Goal: Task Accomplishment & Management: Complete application form

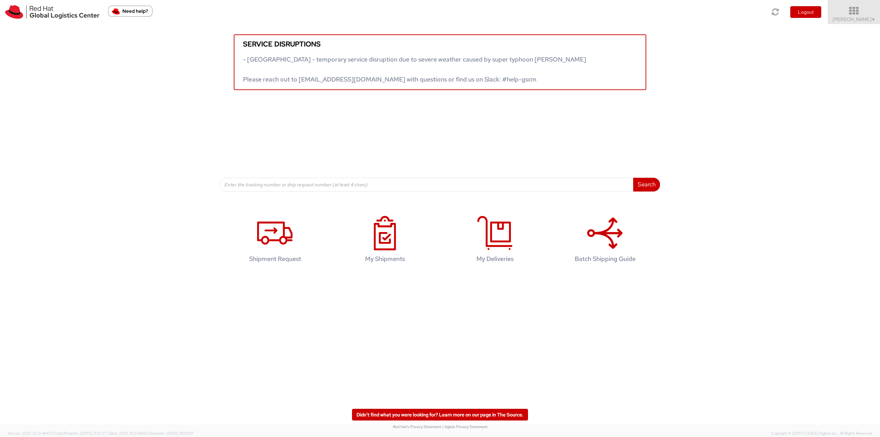
click at [852, 5] on link "Robert Lomax ▼" at bounding box center [853, 12] width 52 height 24
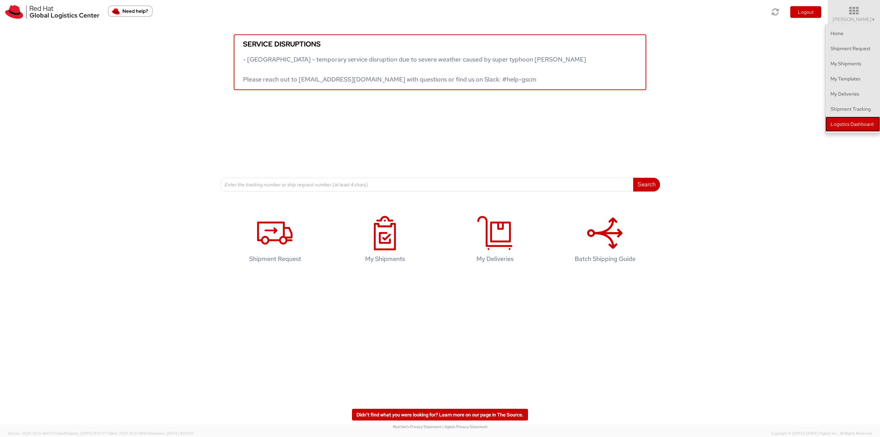
click at [864, 123] on link "Logistics Dashboard" at bounding box center [852, 123] width 55 height 15
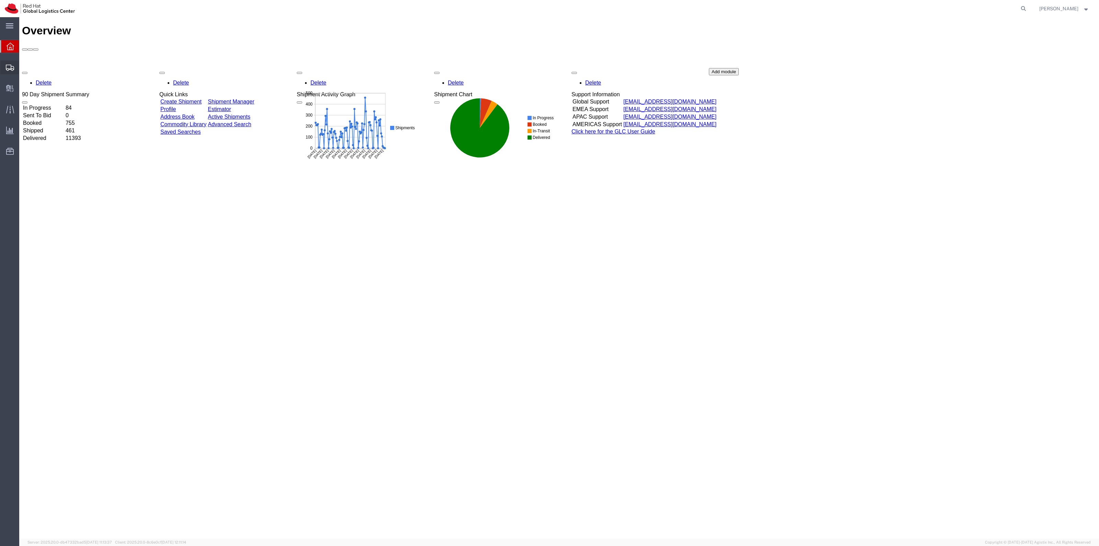
click at [0, 0] on span "Shipment Manager" at bounding box center [0, 0] width 0 height 0
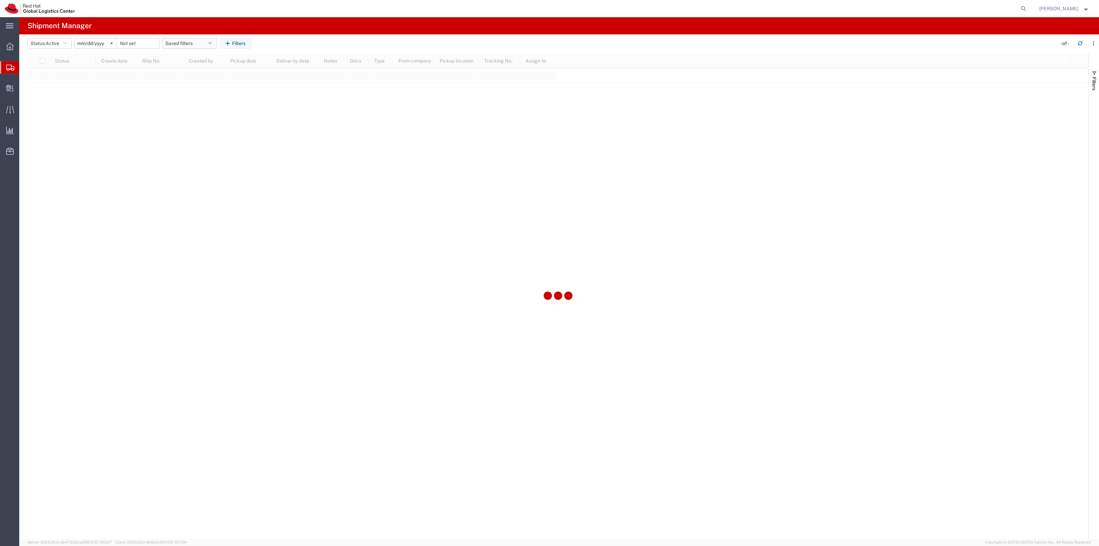
click at [180, 47] on button "Saved filters" at bounding box center [189, 43] width 55 height 11
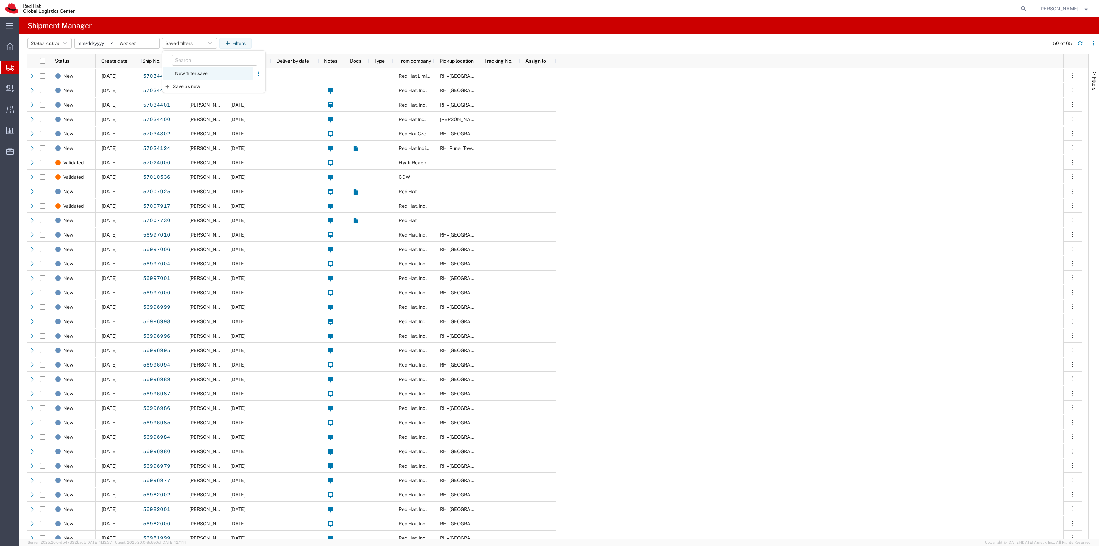
click at [197, 74] on span "New filter save" at bounding box center [208, 73] width 90 height 13
type input "2022-06-27"
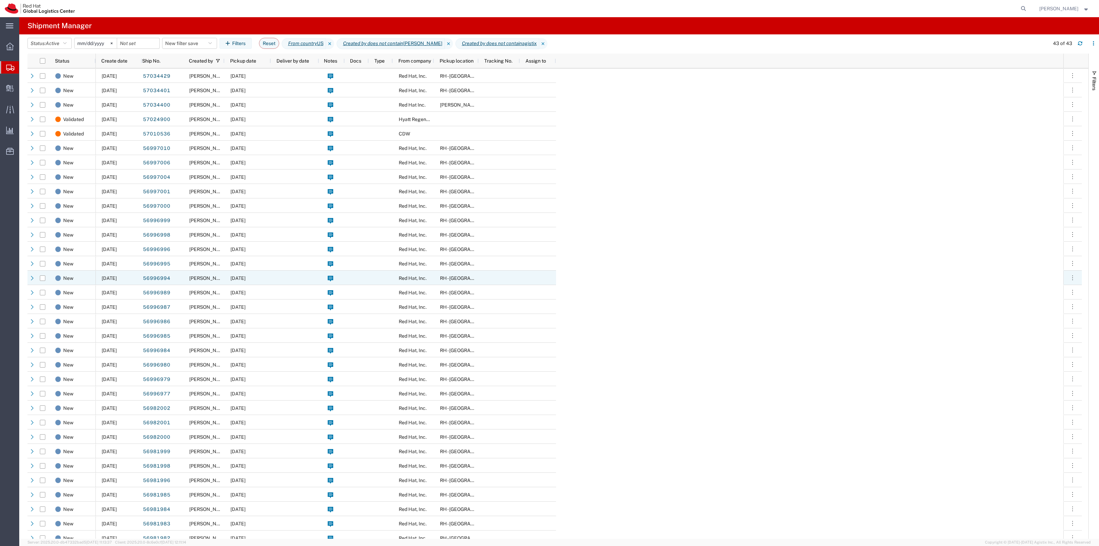
click at [265, 273] on div "10/01/2025" at bounding box center [248, 277] width 46 height 14
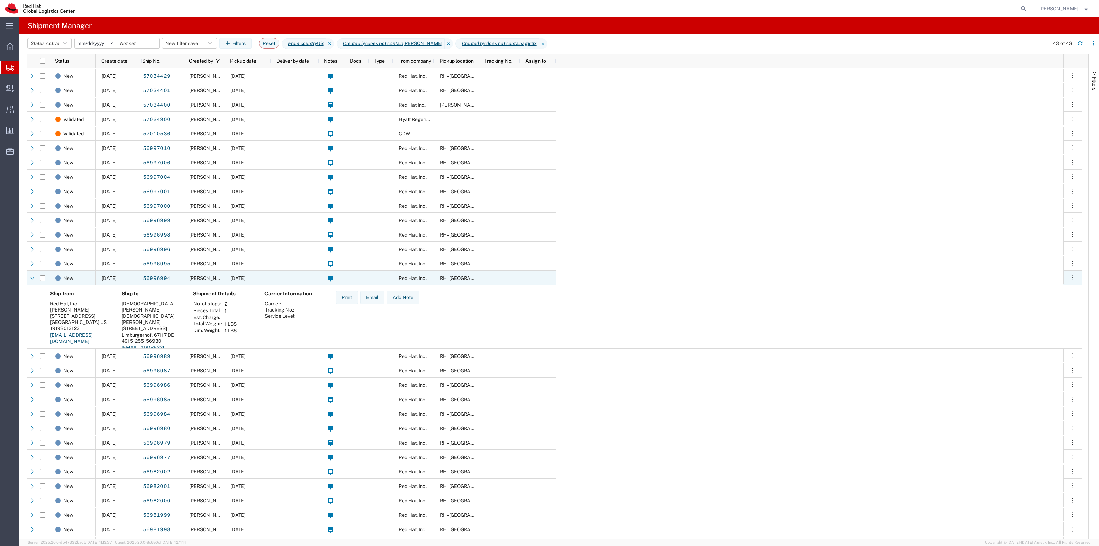
click at [266, 273] on div "10/01/2025" at bounding box center [248, 277] width 46 height 14
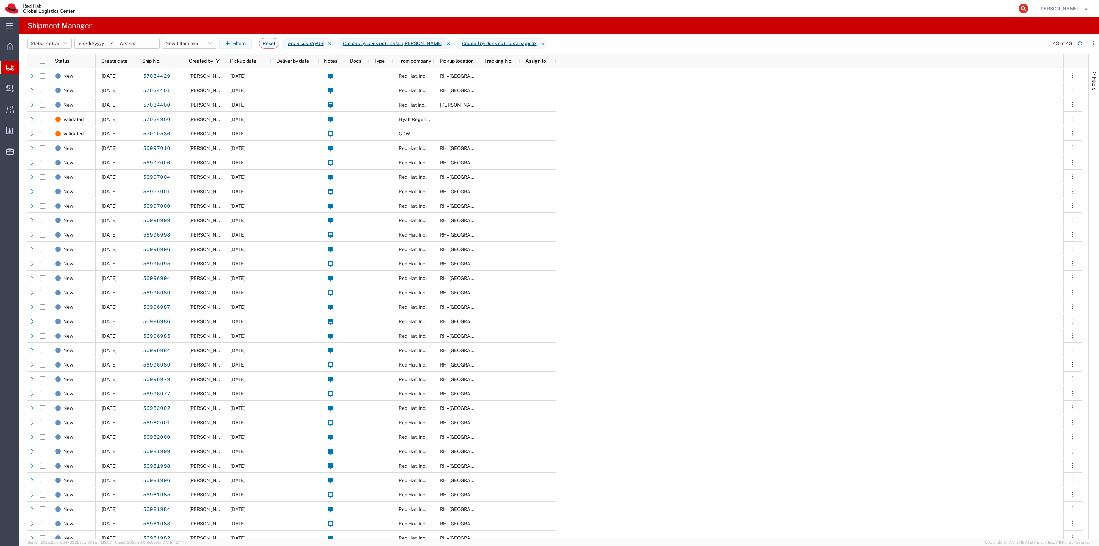
click at [1029, 7] on icon at bounding box center [1024, 9] width 10 height 10
paste input "CR118413"
type input "CR118413"
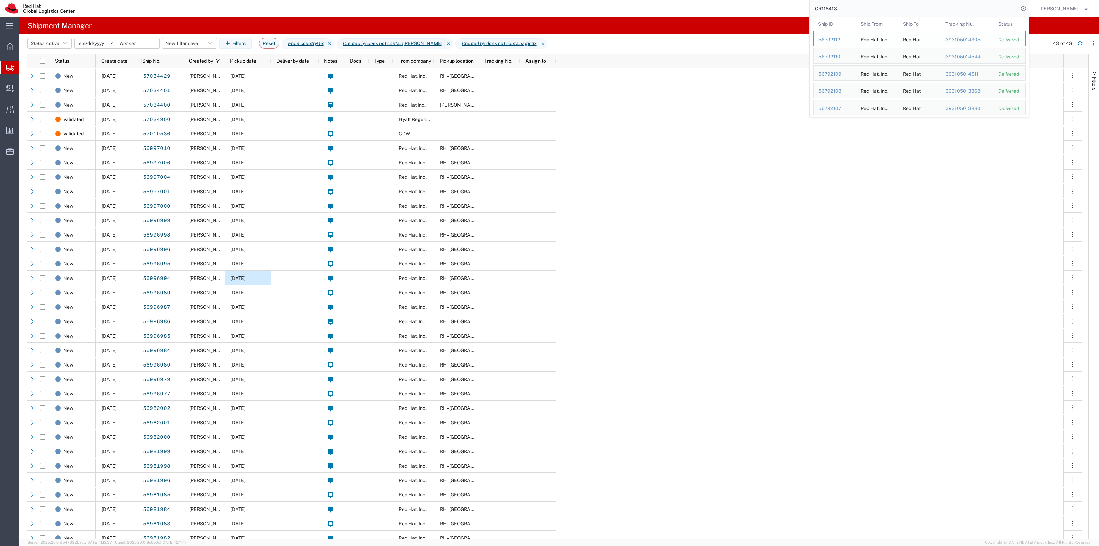
click at [848, 36] on div "56792112" at bounding box center [835, 39] width 33 height 7
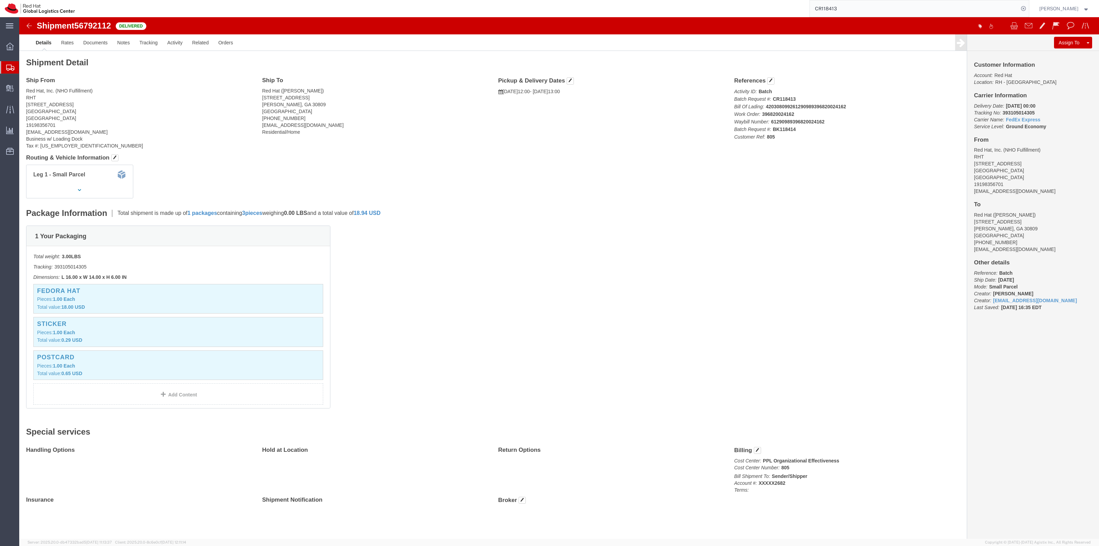
drag, startPoint x: 28, startPoint y: 83, endPoint x: 103, endPoint y: 0, distance: 111.9
click at [0, 0] on span "Shipment Manager" at bounding box center [0, 0] width 0 height 0
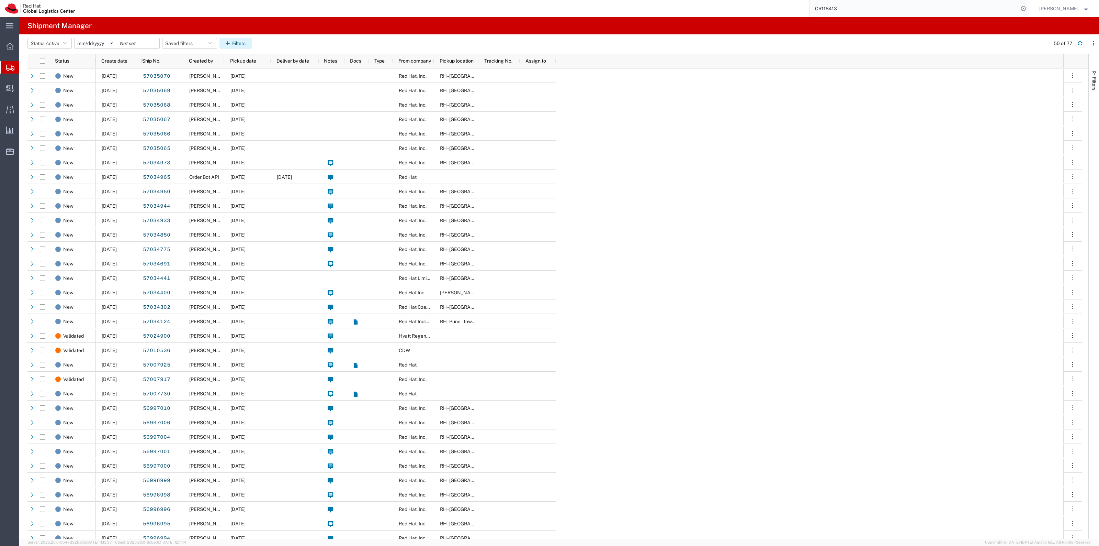
click at [236, 42] on button "Filters" at bounding box center [236, 43] width 32 height 11
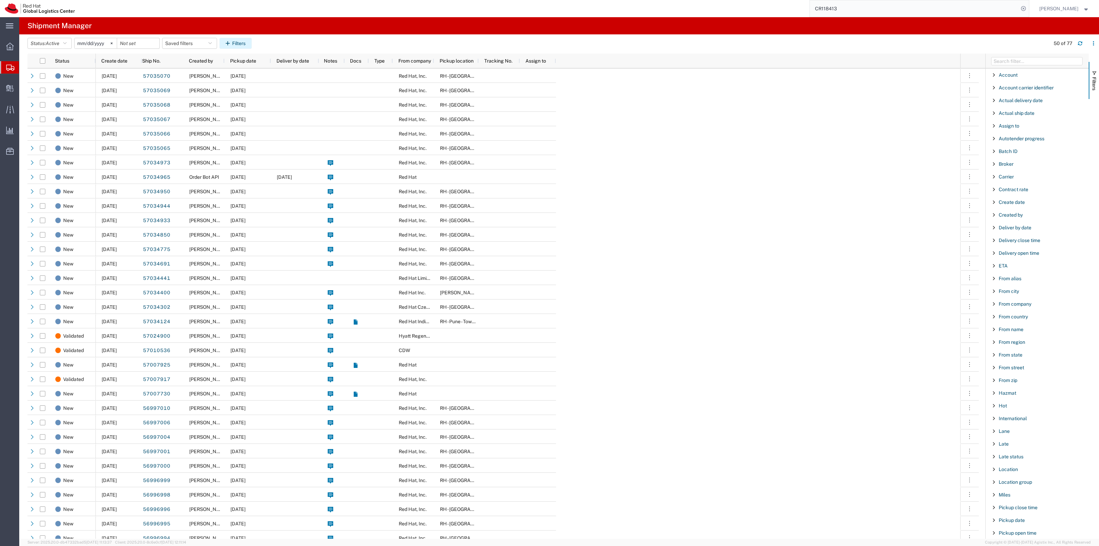
click at [246, 42] on button "Filters" at bounding box center [236, 43] width 32 height 11
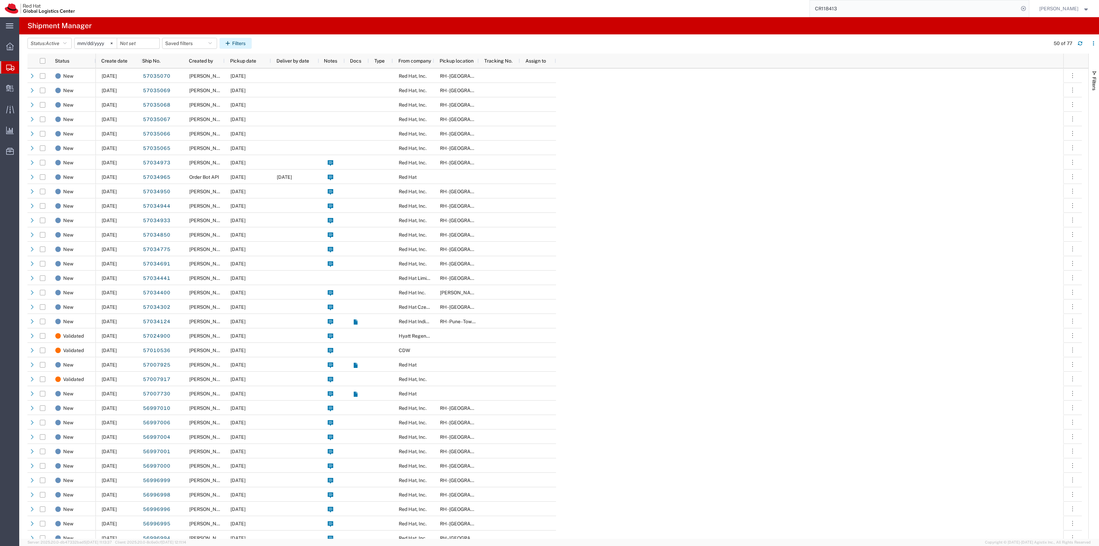
click at [249, 39] on button "Filters" at bounding box center [236, 43] width 32 height 11
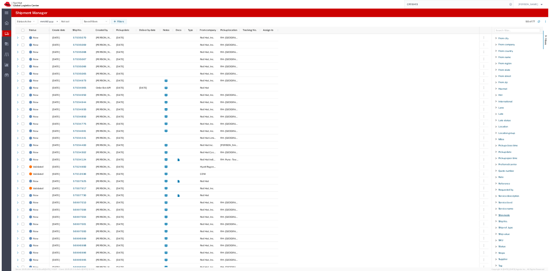
scroll to position [215, 0]
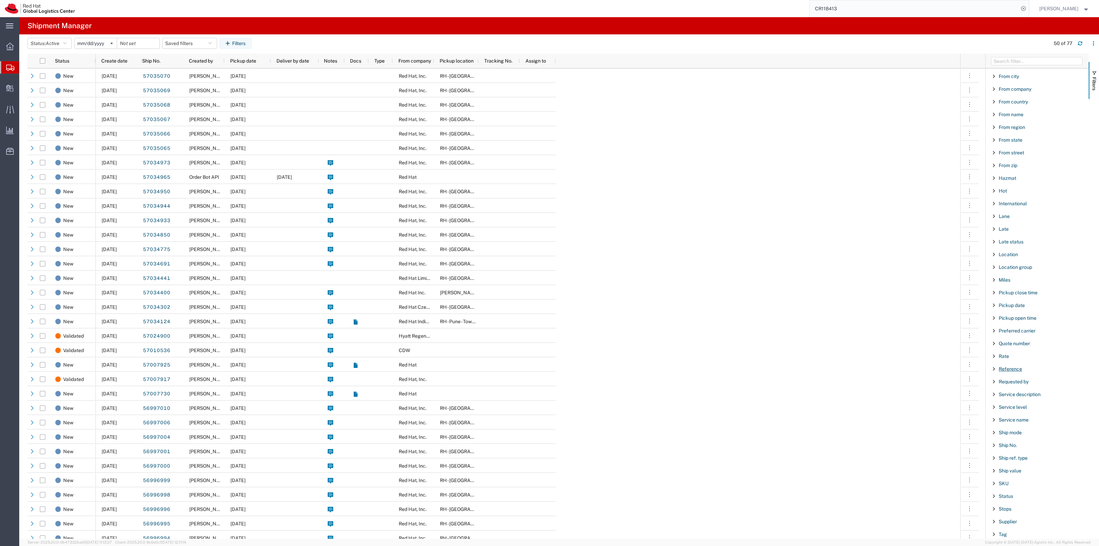
click at [1019, 370] on span "Reference" at bounding box center [1010, 368] width 23 height 5
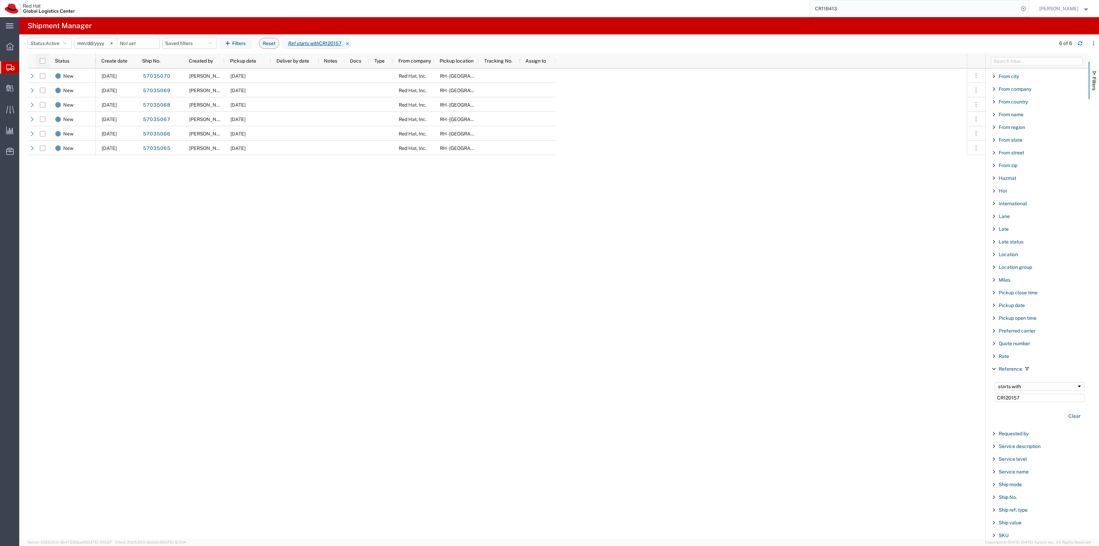
type input "CR120157"
click at [42, 57] on div at bounding box center [43, 61] width 14 height 14
click at [48, 61] on div at bounding box center [43, 61] width 14 height 14
click at [45, 59] on div at bounding box center [43, 61] width 14 height 14
click at [45, 60] on input "checkbox" at bounding box center [42, 60] width 5 height 5
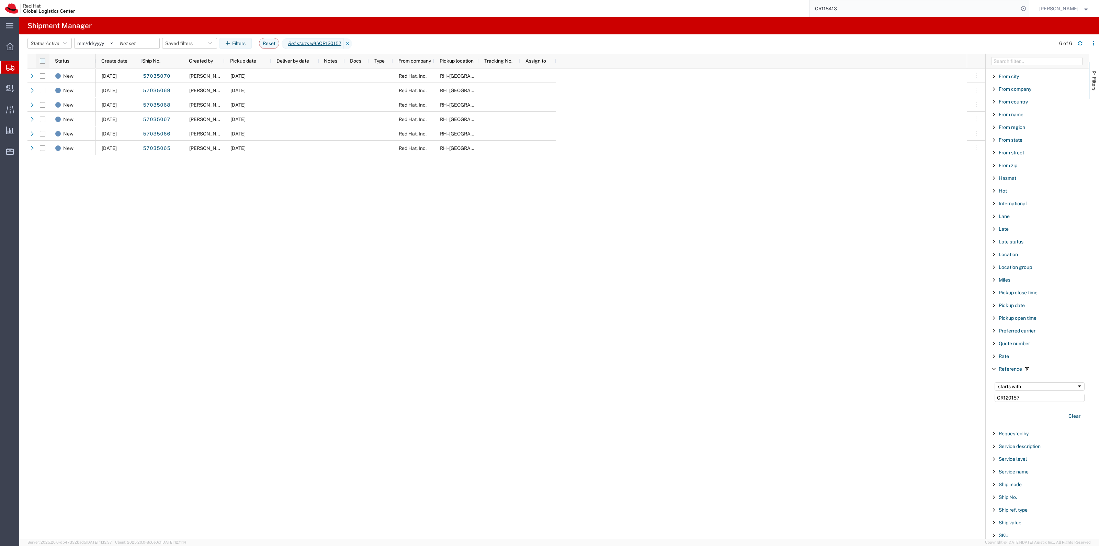
checkbox input "true"
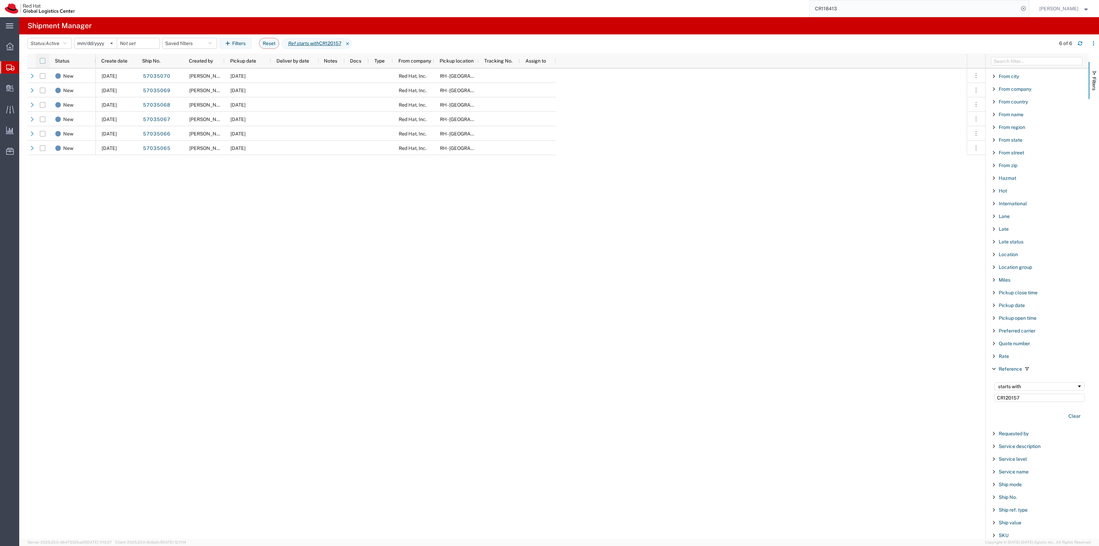
checkbox input "true"
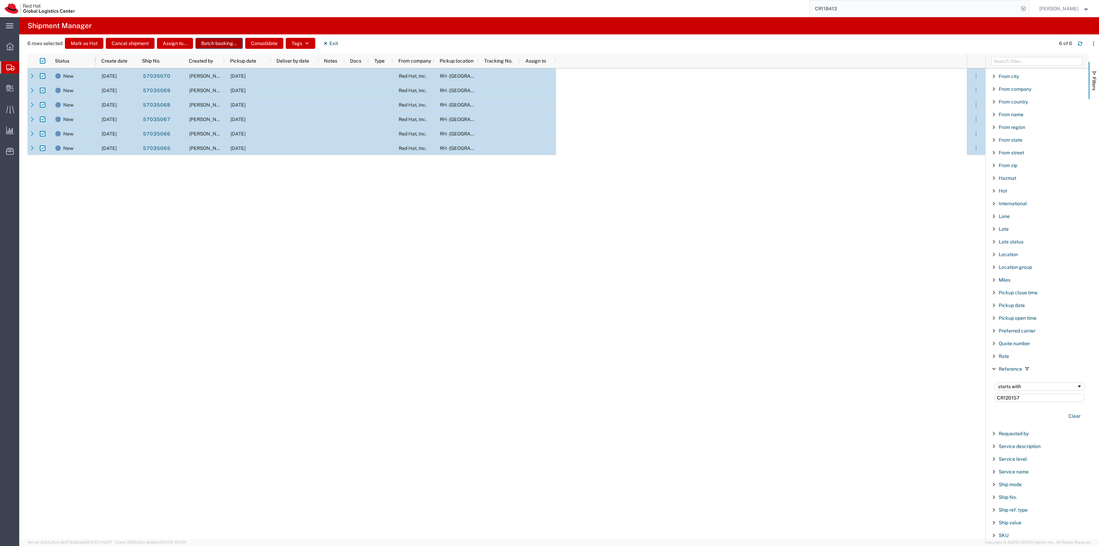
click at [224, 44] on button "Batch booking..." at bounding box center [218, 43] width 47 height 11
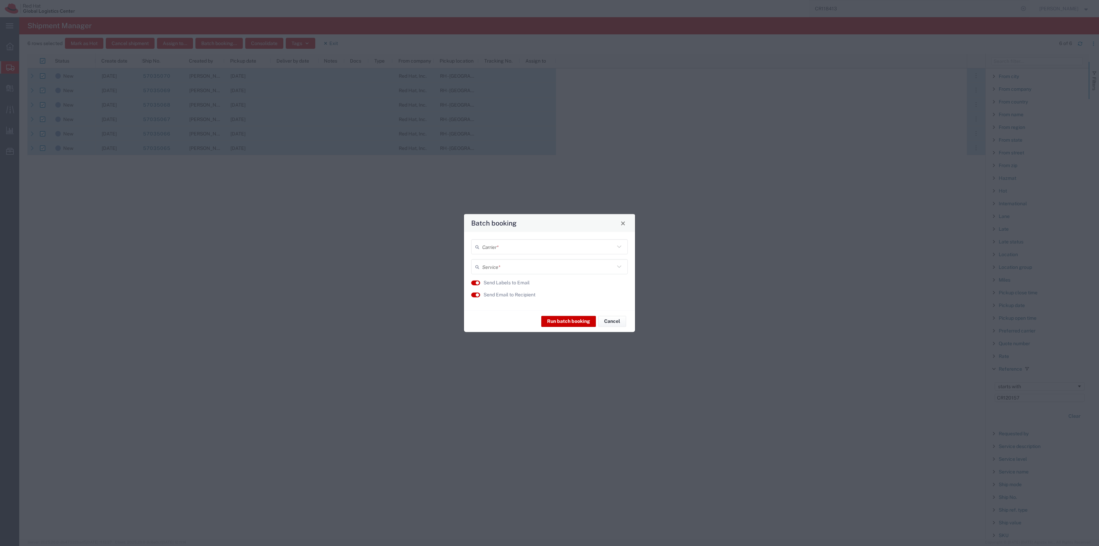
click at [565, 239] on div "Carrier *" at bounding box center [549, 246] width 157 height 15
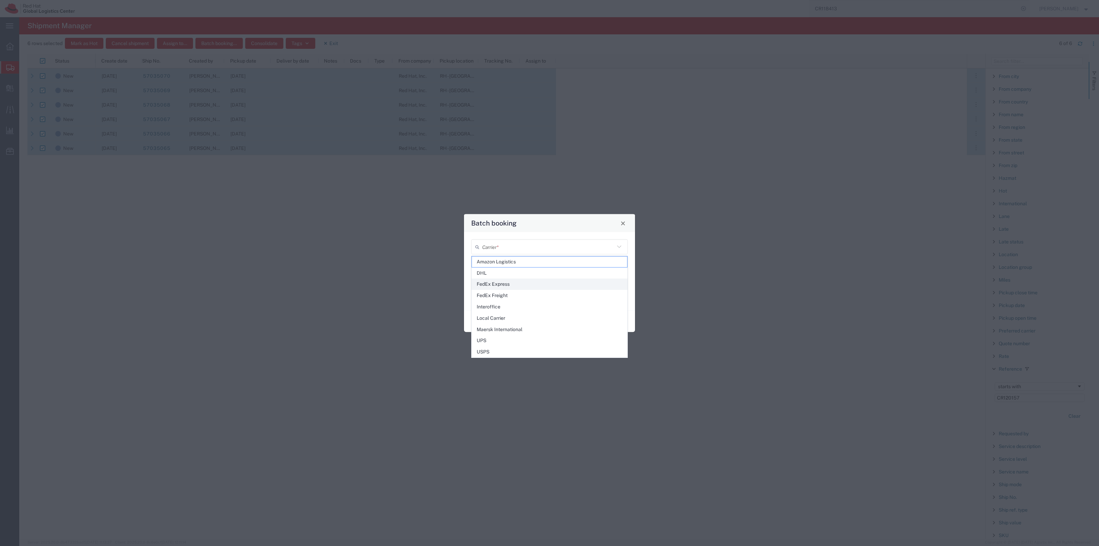
click at [526, 279] on span "FedEx Express" at bounding box center [549, 284] width 155 height 11
type input "FedEx Express"
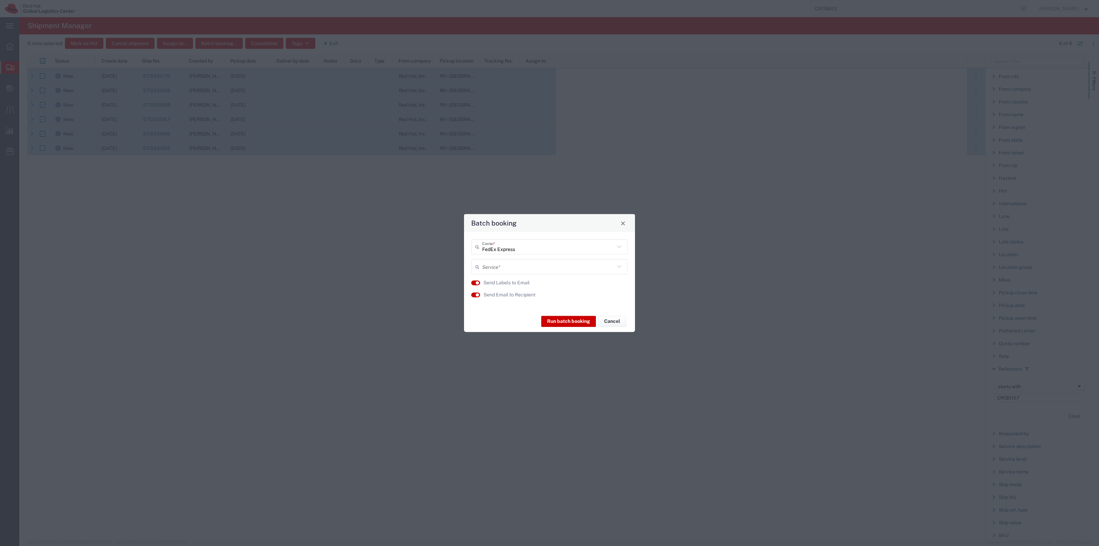
click at [525, 267] on input "text" at bounding box center [548, 266] width 133 height 12
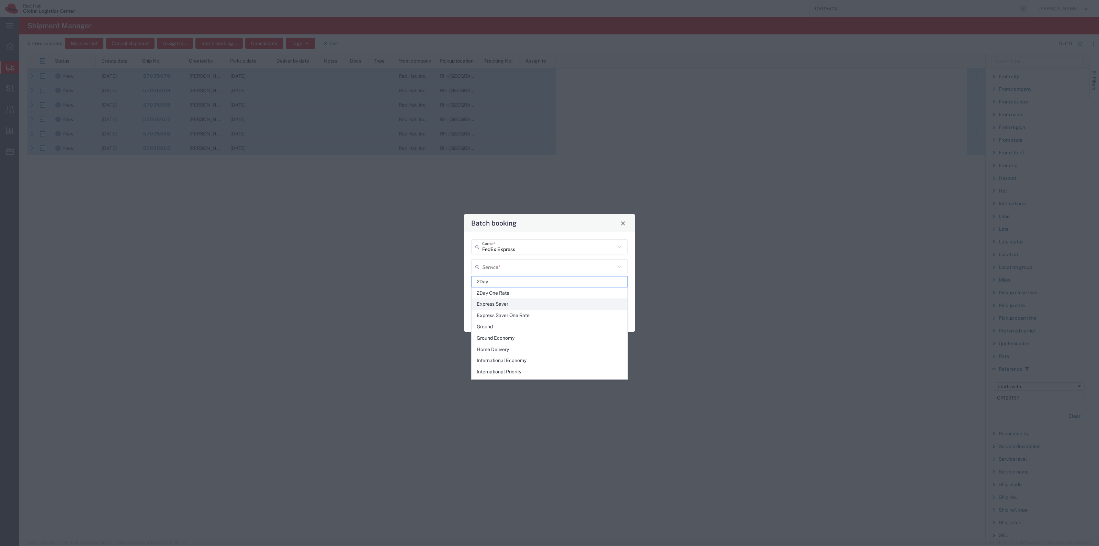
click at [510, 306] on span "Express Saver" at bounding box center [549, 304] width 155 height 11
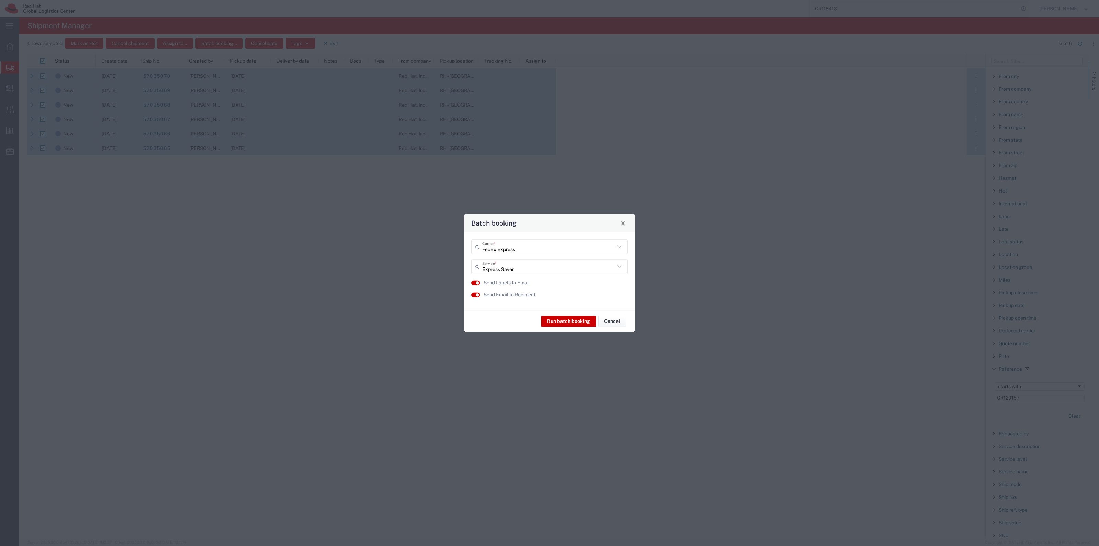
click at [526, 264] on input "Express Saver" at bounding box center [548, 266] width 133 height 12
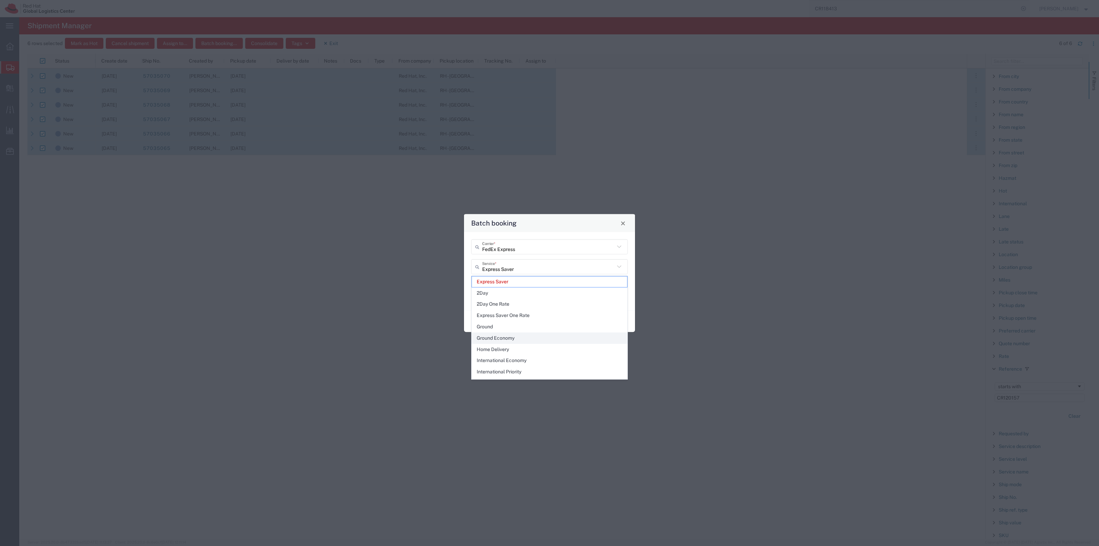
click at [513, 342] on span "Ground Economy" at bounding box center [549, 338] width 155 height 11
type input "Ground Economy"
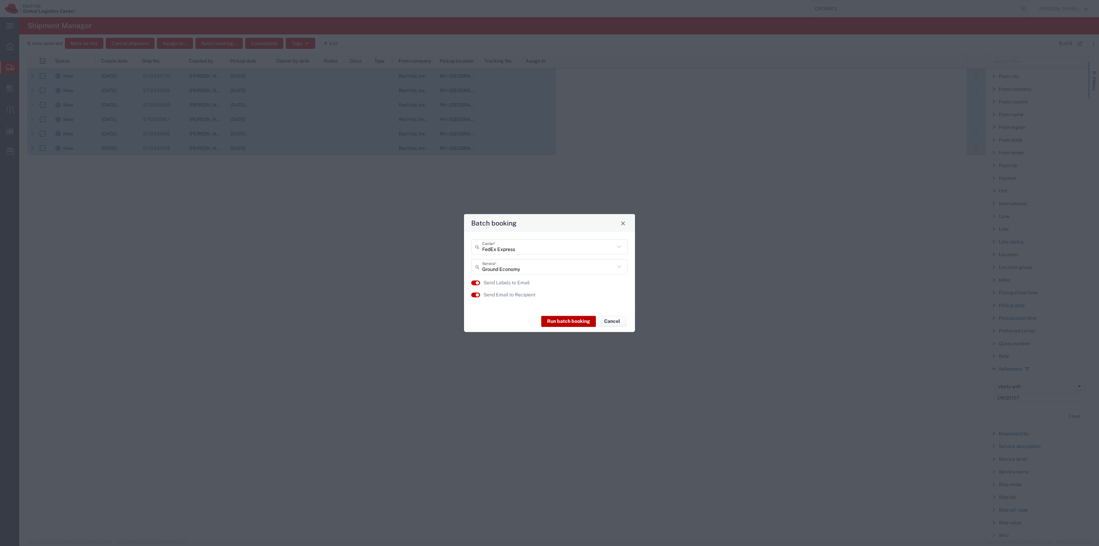
click at [558, 320] on button "Run batch booking" at bounding box center [568, 320] width 55 height 11
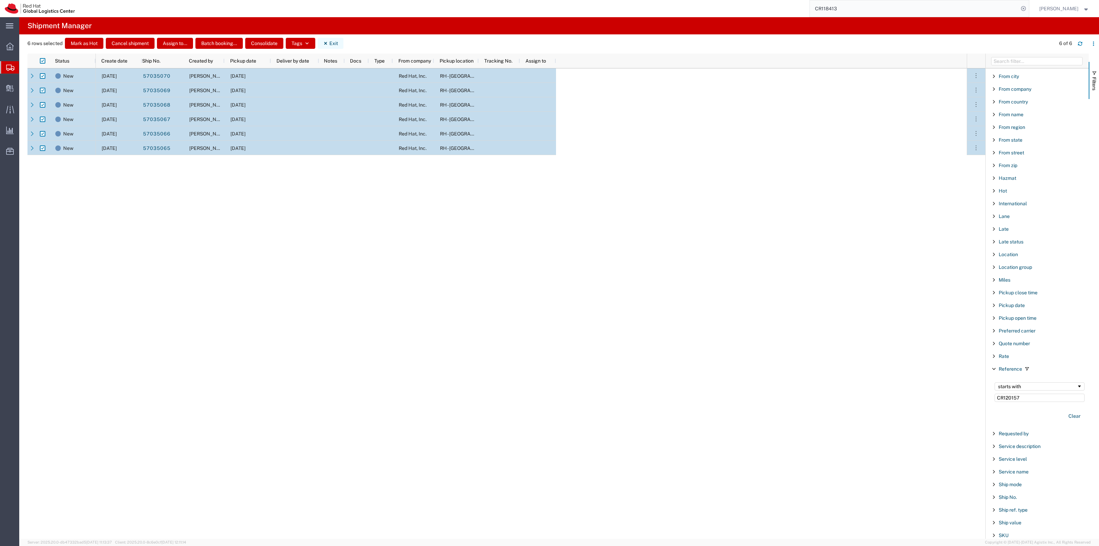
click at [327, 38] on button "Exit" at bounding box center [331, 43] width 26 height 11
checkbox input "false"
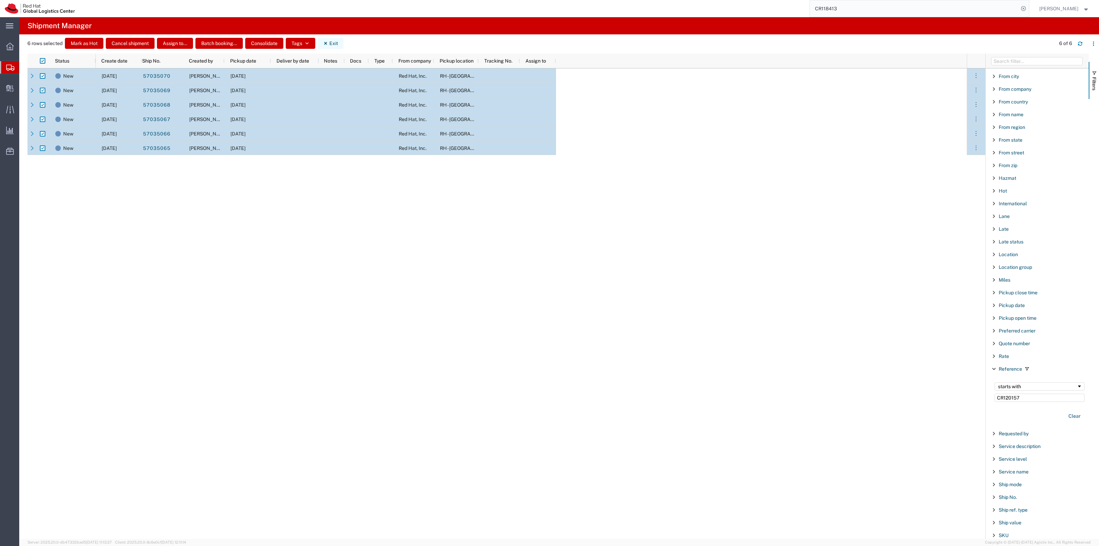
checkbox input "false"
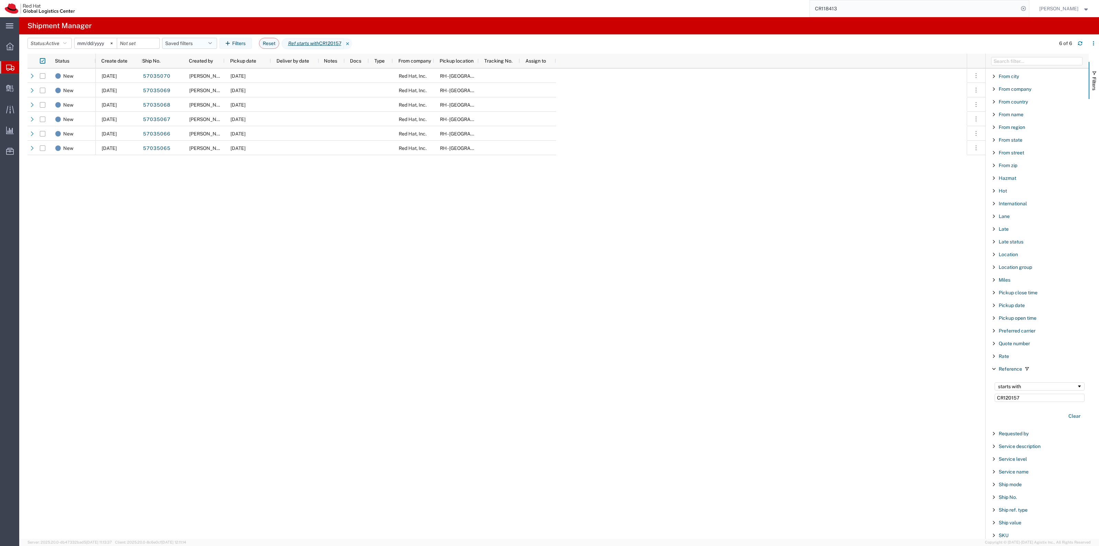
click at [193, 47] on button "Saved filters" at bounding box center [189, 43] width 55 height 11
click at [191, 74] on span "New filter save" at bounding box center [208, 73] width 90 height 13
type input "2022-06-27"
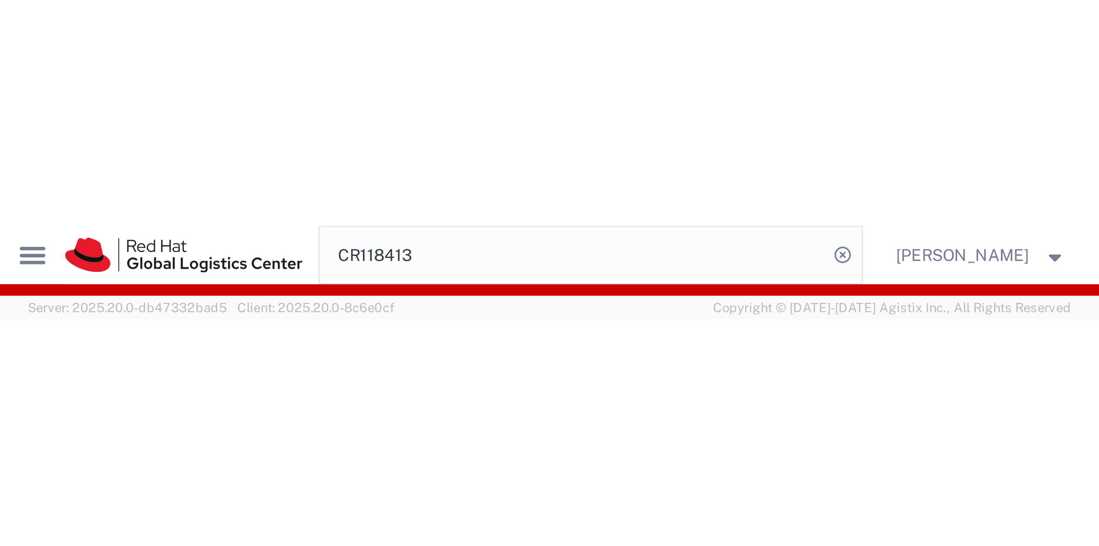
scroll to position [215, 0]
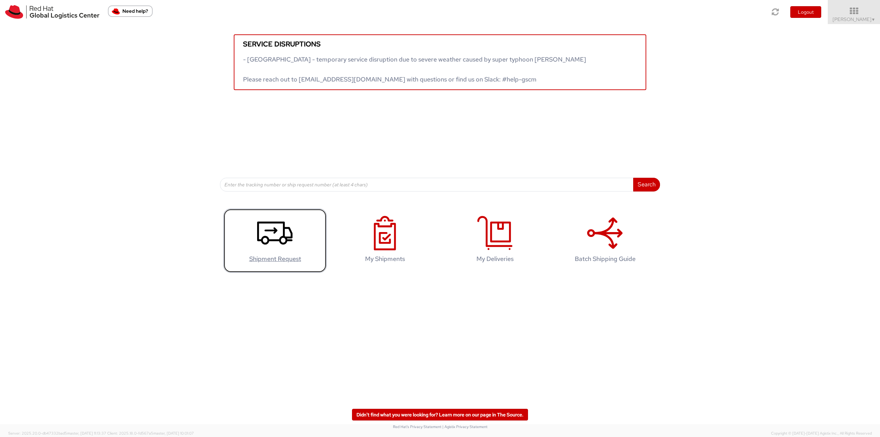
click at [277, 223] on use at bounding box center [274, 232] width 35 height 23
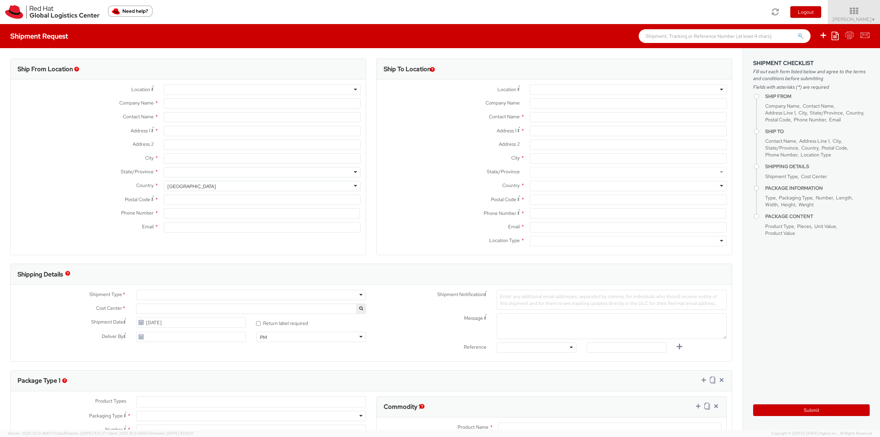
select select
select select "901"
type input "Red Hat, Inc."
type input "[PERSON_NAME]"
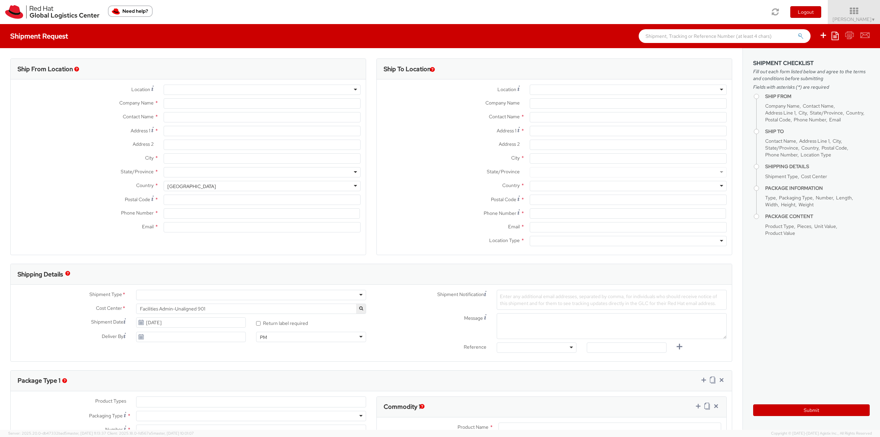
type input "[STREET_ADDRESS]"
type input "RALEIGH"
type input "27601"
type input "19198356701"
type input "[EMAIL_ADDRESS][DOMAIN_NAME]"
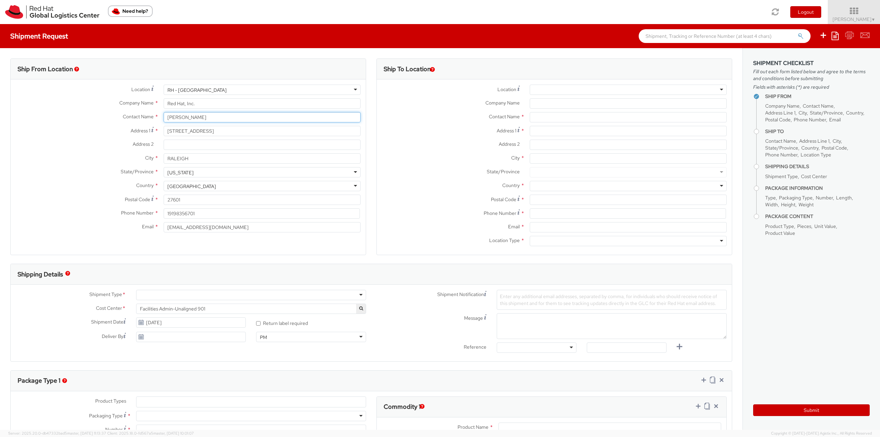
click at [123, 115] on div "Contact Name * Robert Lomax" at bounding box center [188, 117] width 355 height 10
type input "NHO Fulfillment"
drag, startPoint x: 222, startPoint y: 228, endPoint x: 140, endPoint y: 221, distance: 82.5
click at [140, 221] on div "Location * RH - Raleigh RH - Raleigh RH - Amsterdam - MSO RH - Amsterdam Data C…" at bounding box center [188, 160] width 355 height 151
type input "[EMAIL_ADDRESS][DOMAIN_NAME]"
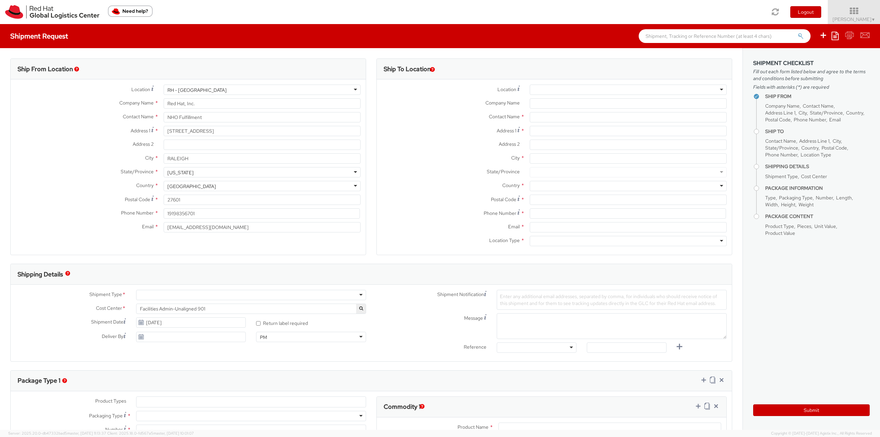
click at [163, 299] on div at bounding box center [251, 295] width 230 height 10
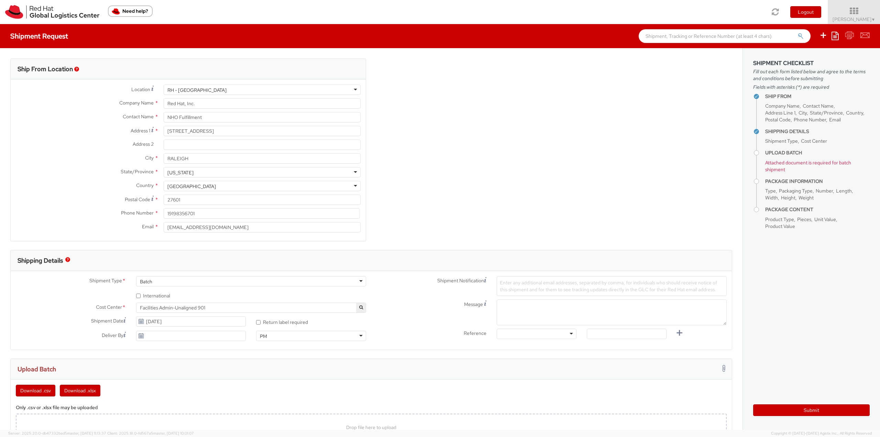
click at [257, 303] on span "Facilities Admin-Unaligned 901" at bounding box center [251, 307] width 230 height 10
click at [275, 318] on input "search" at bounding box center [250, 319] width 225 height 10
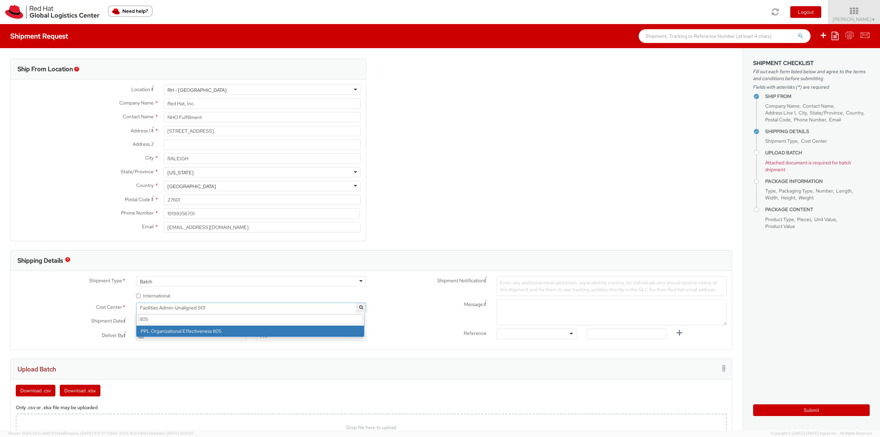
type input "805"
select select "805"
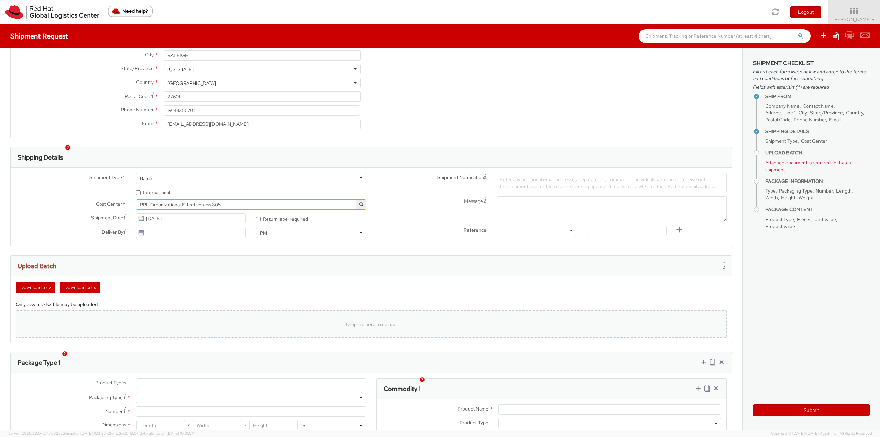
scroll to position [206, 0]
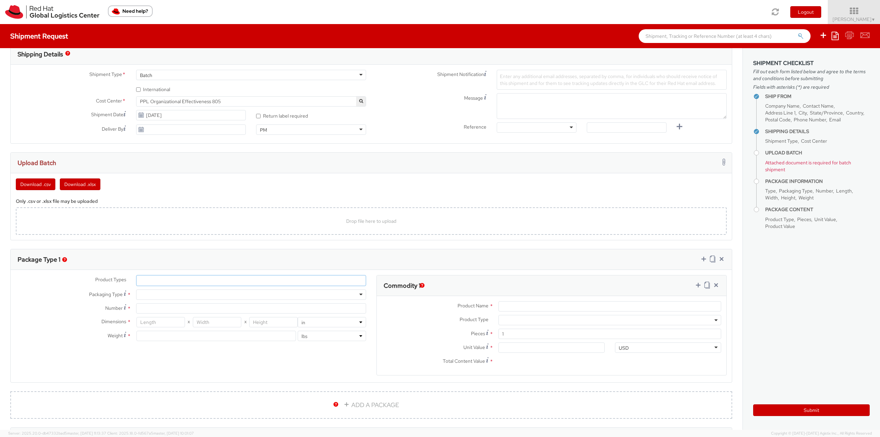
click at [161, 283] on ul at bounding box center [250, 280] width 229 height 10
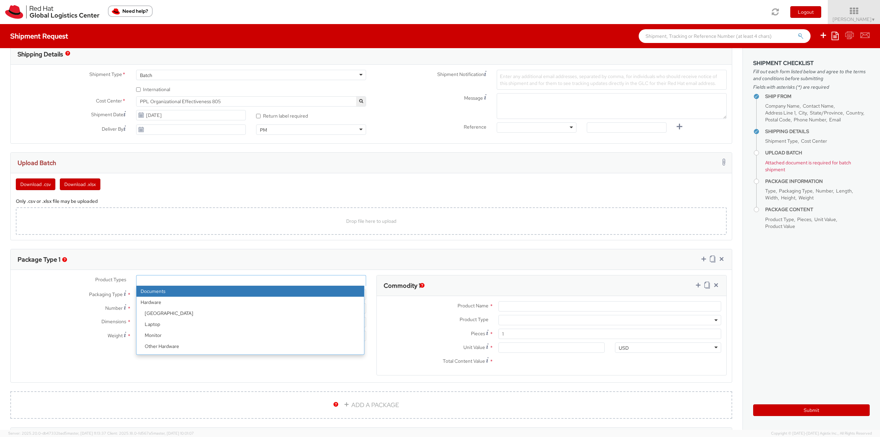
click at [64, 277] on label "Product Types *" at bounding box center [71, 279] width 120 height 9
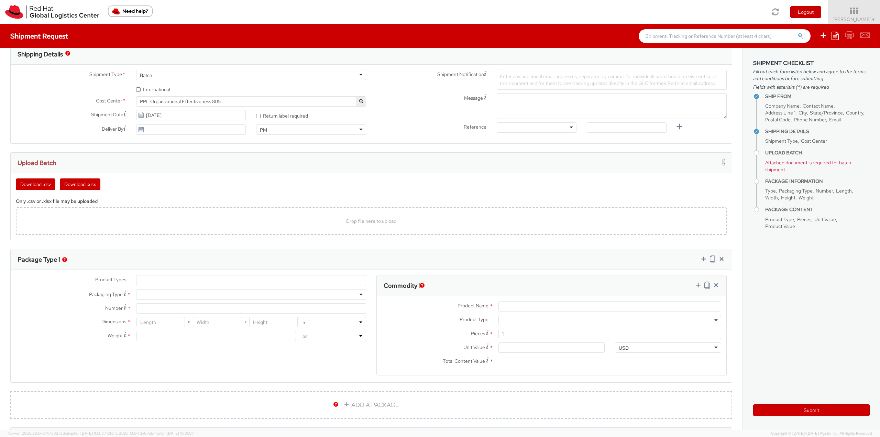
click at [155, 294] on div at bounding box center [251, 294] width 230 height 10
click at [161, 323] on input "number" at bounding box center [160, 322] width 48 height 10
type input "16"
type input "14"
type input "6"
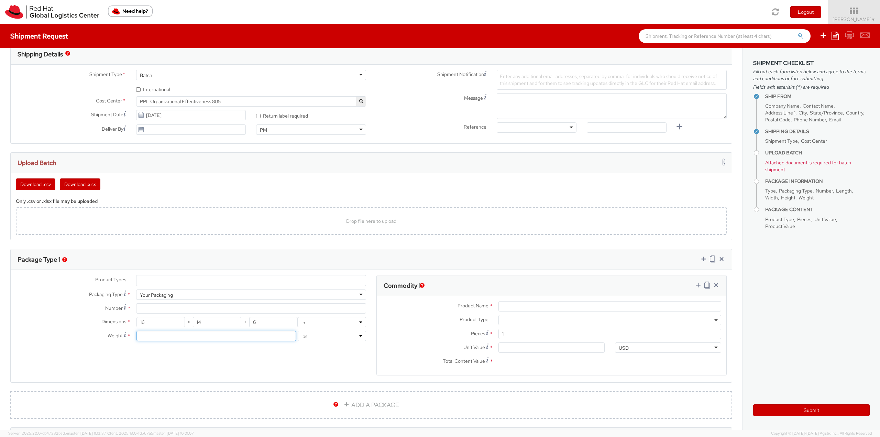
click at [153, 333] on input "number" at bounding box center [216, 336] width 160 height 10
type input "3"
click at [526, 302] on input "Product Name *" at bounding box center [609, 306] width 223 height 10
type input "Fedora Hat"
type input "1.00"
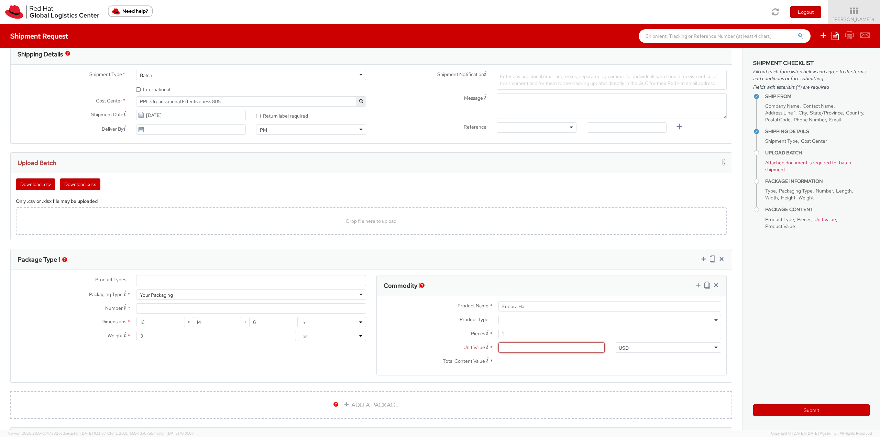
type input "1.00"
type input "18.00"
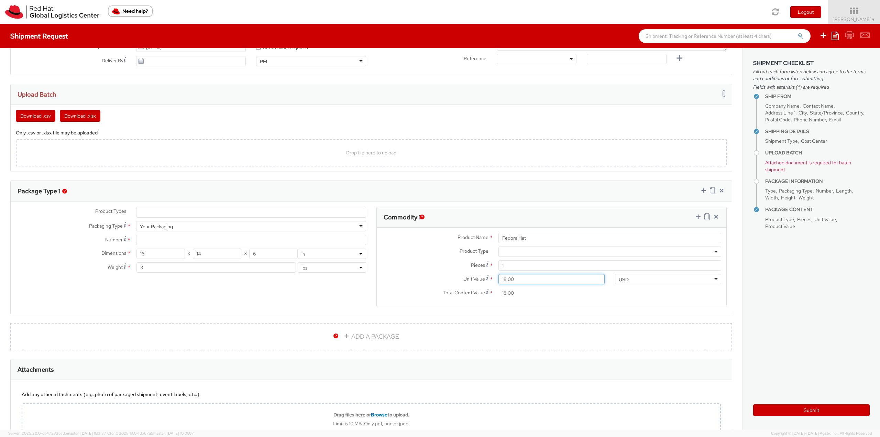
scroll to position [275, 0]
click at [694, 213] on icon at bounding box center [697, 216] width 7 height 7
select select
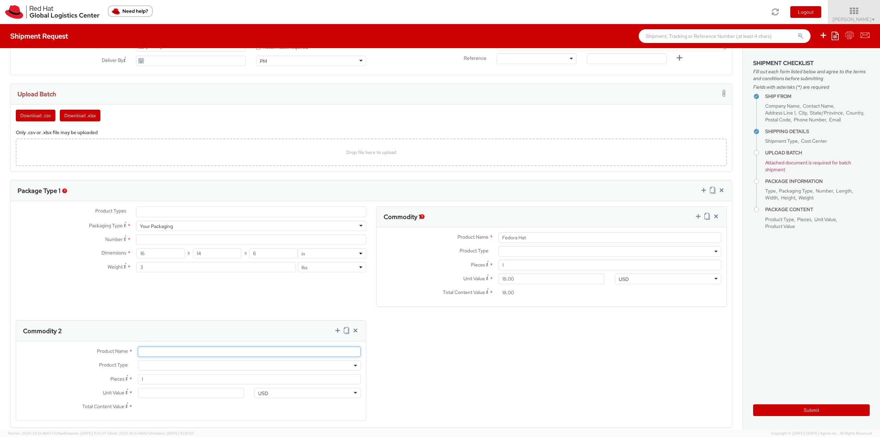
click at [162, 350] on input "Product Name *" at bounding box center [249, 351] width 223 height 10
type input "Postcard"
type input "0.60"
type input "0.65"
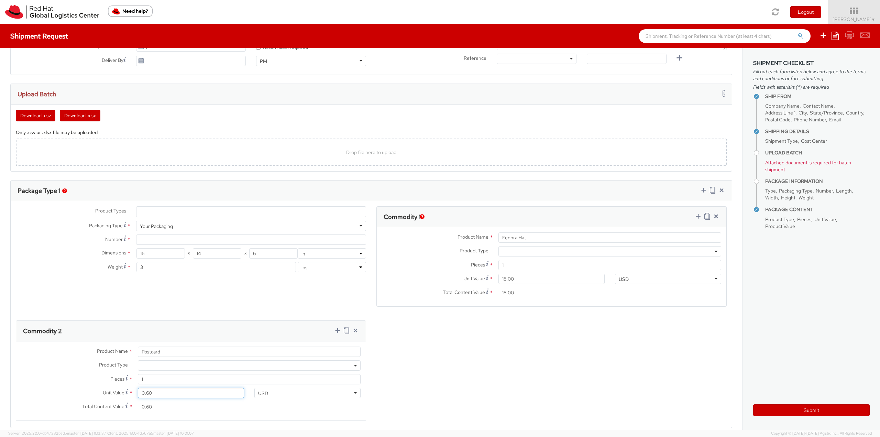
type input "0.65"
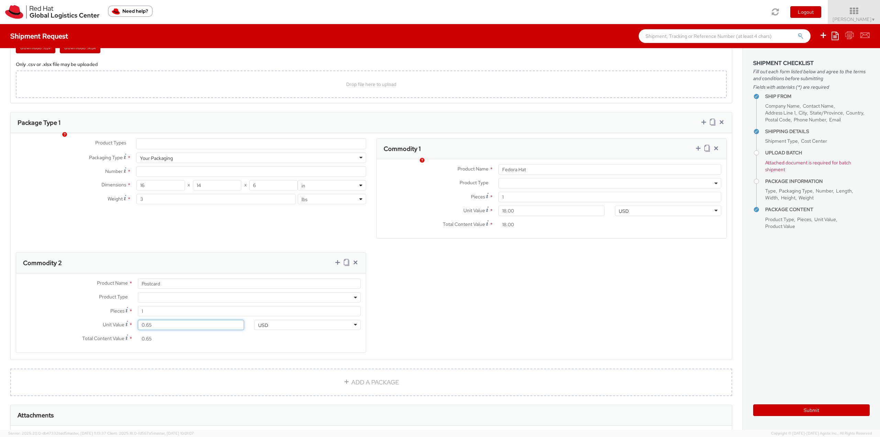
scroll to position [344, 0]
click at [334, 260] on icon at bounding box center [337, 261] width 7 height 7
select select
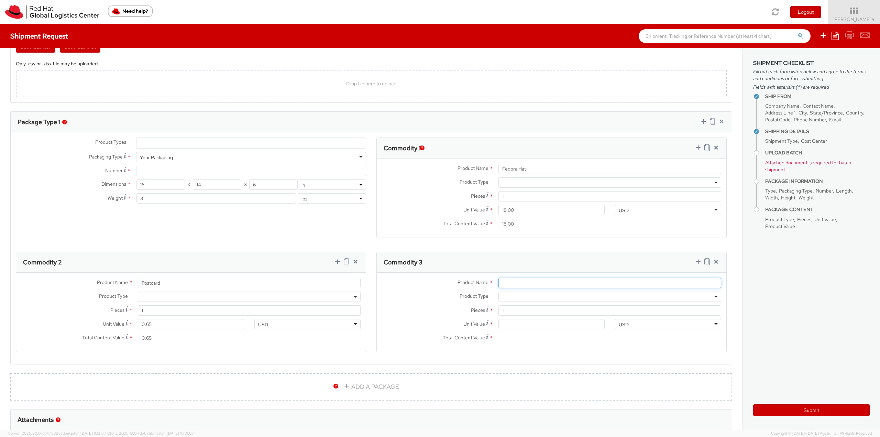
click at [510, 282] on input "Product Name *" at bounding box center [609, 283] width 223 height 10
type input "Sticker"
type input "0.20"
type input "0.29"
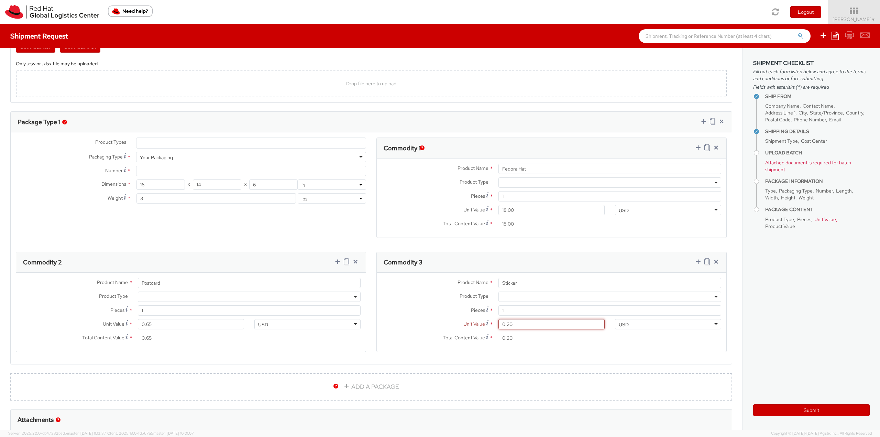
type input "0.29"
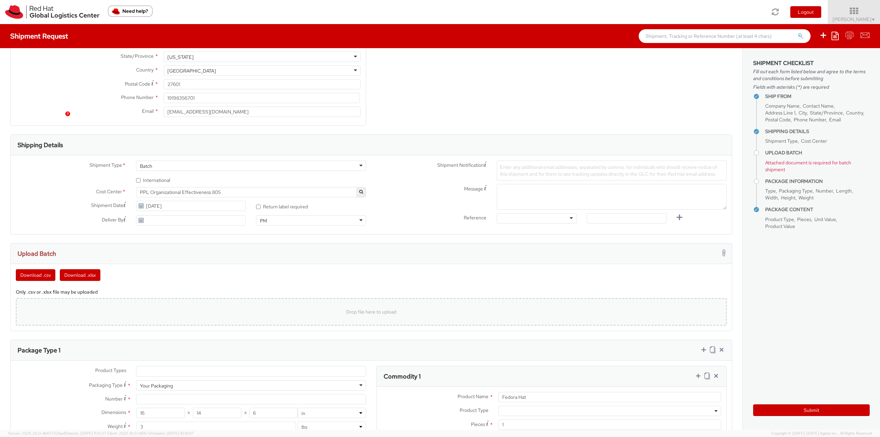
scroll to position [172, 0]
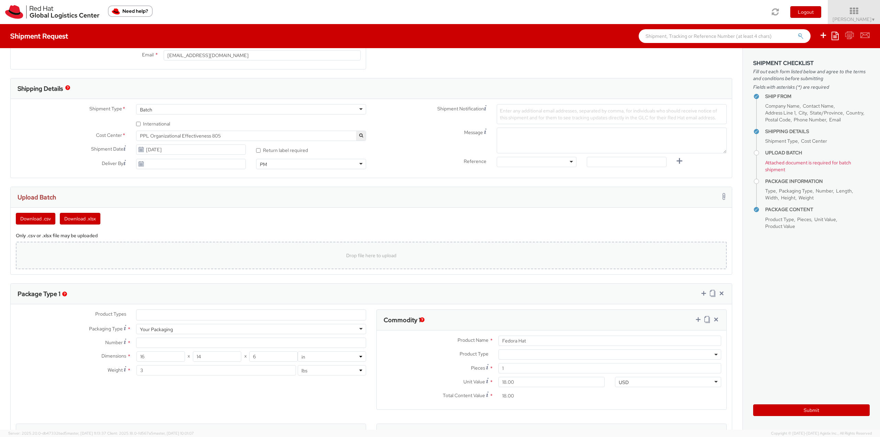
click at [449, 246] on div "Drop file here to upload" at bounding box center [371, 255] width 710 height 27
type input "C:\fakepath\nho 10-6.csv"
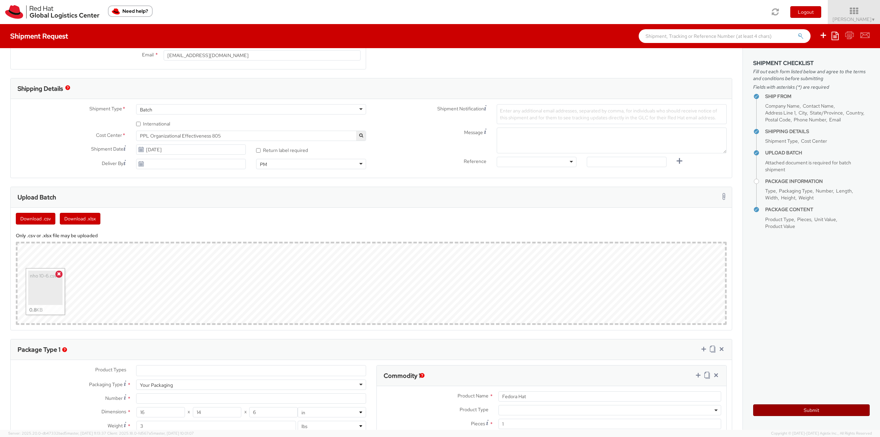
click at [795, 404] on button "Submit" at bounding box center [811, 410] width 116 height 12
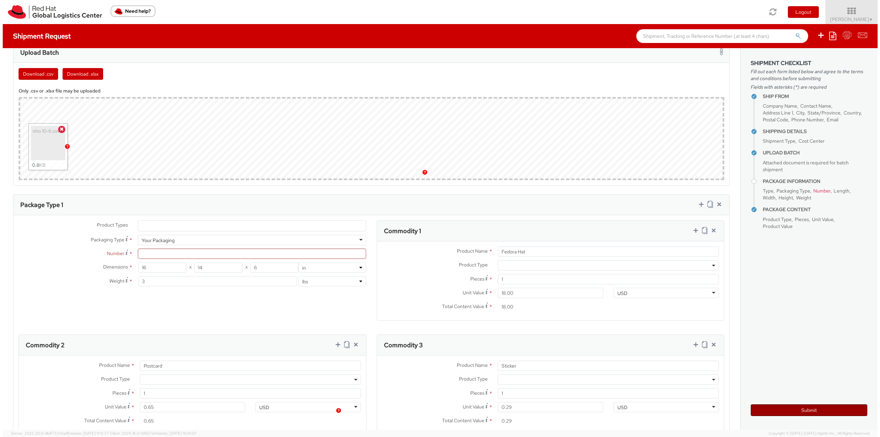
scroll to position [378, 0]
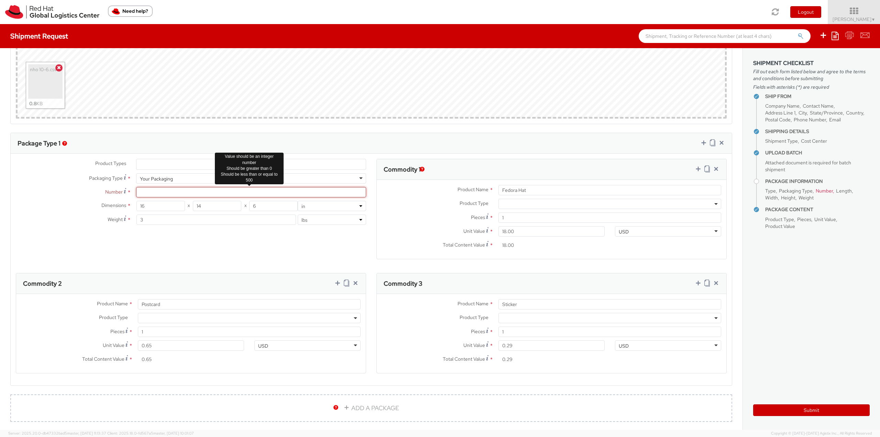
click at [229, 192] on input "Number *" at bounding box center [251, 192] width 230 height 10
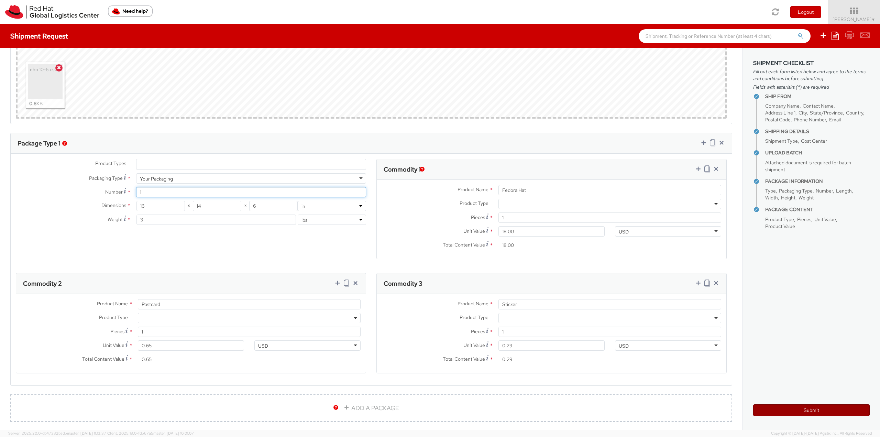
type input "1"
click at [791, 410] on button "Submit" at bounding box center [811, 410] width 116 height 12
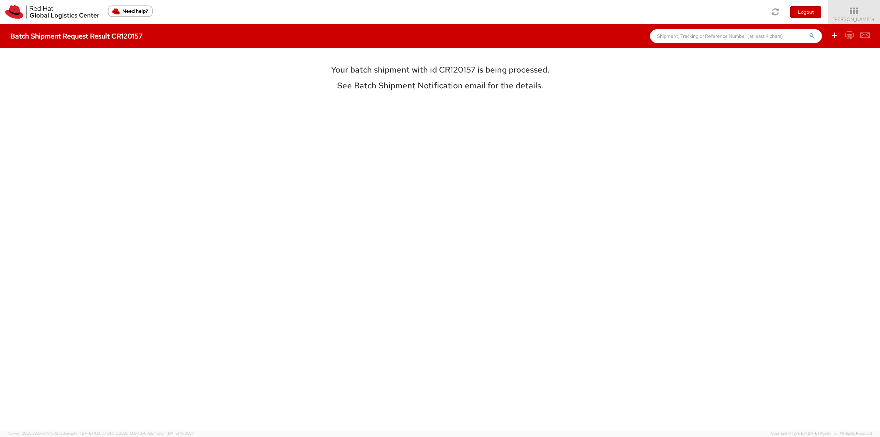
click at [453, 66] on h3 "Your batch shipment with id CR120157 is being processed." at bounding box center [439, 69] width 307 height 9
click at [463, 67] on h3 "Your batch shipment with id CR120157 is being processed." at bounding box center [439, 69] width 307 height 9
drag, startPoint x: 472, startPoint y: 68, endPoint x: 440, endPoint y: 67, distance: 32.6
click at [440, 67] on h3 "Your batch shipment with id CR120157 is being processed." at bounding box center [439, 69] width 307 height 9
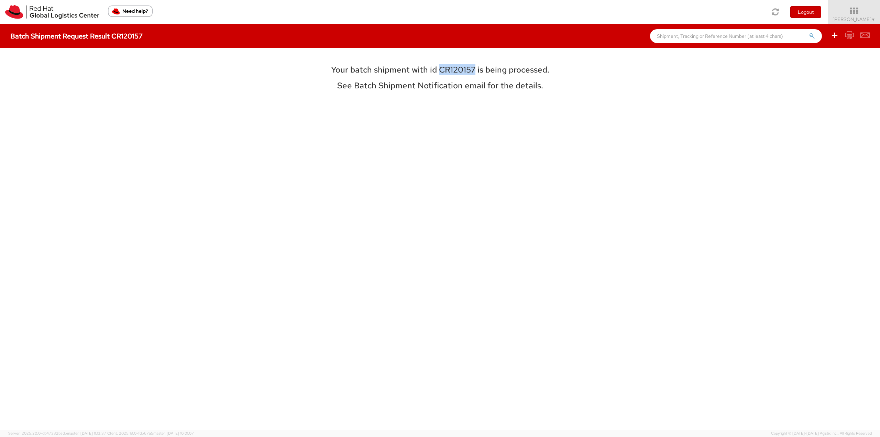
copy h3 "CR120157"
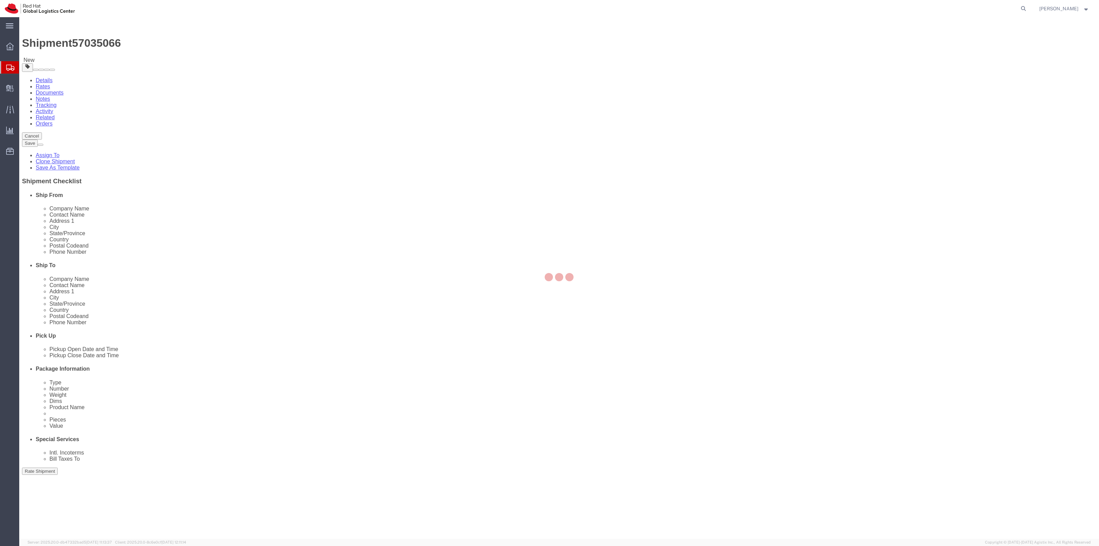
select select "38014"
select select
click input "2148"
type input "02148"
drag, startPoint x: 179, startPoint y: 275, endPoint x: 172, endPoint y: 265, distance: 12.4
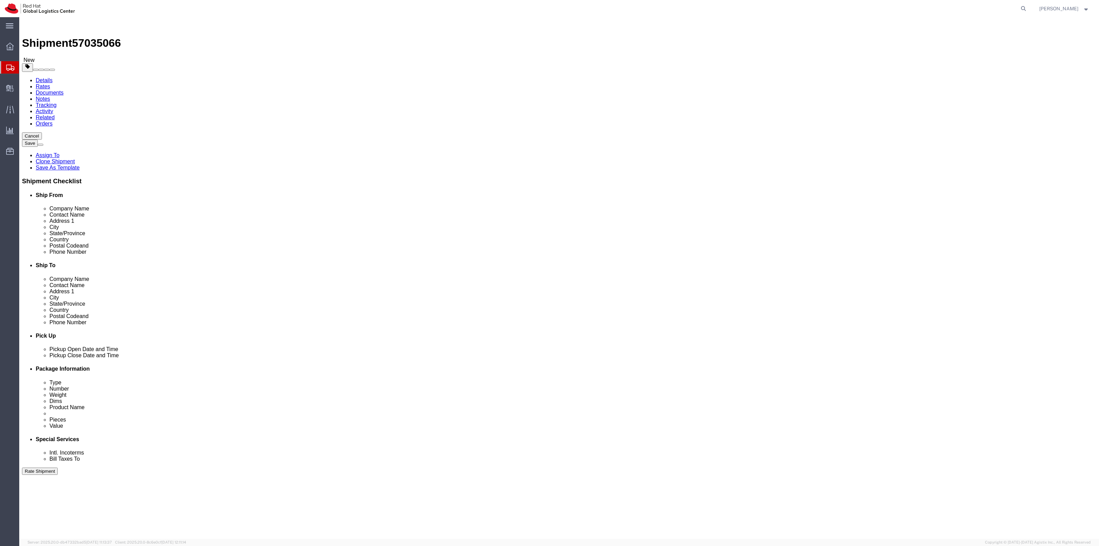
click div "ADDITIONAL INFORMATION"
click div "Location [GEOGRAPHIC_DATA] - [GEOGRAPHIC_DATA] My Profile Location [GEOGRAPHIC_…"
click label
click input "checkbox"
checkbox input "false"
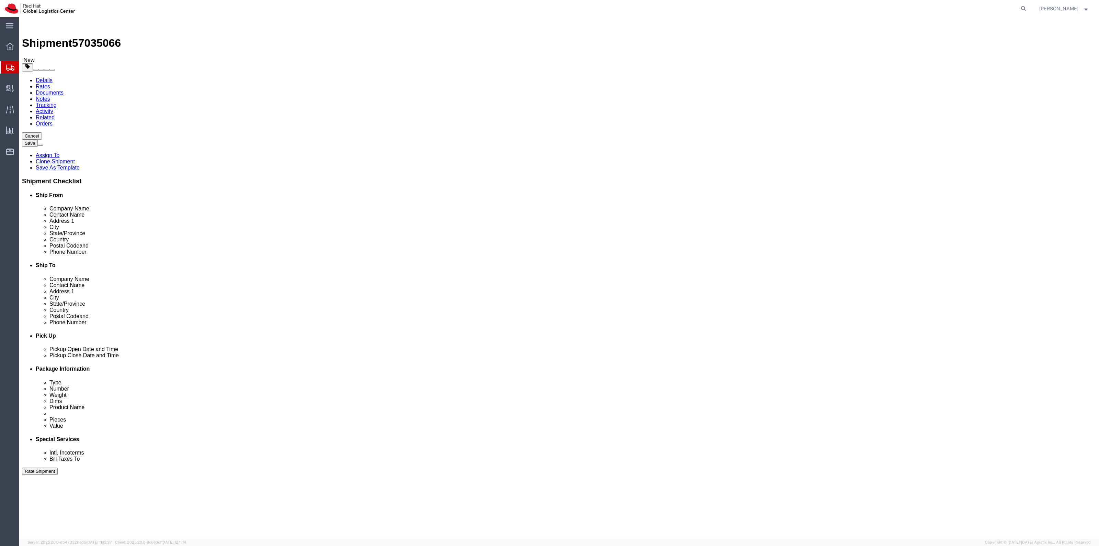
click button "Rate Shipment"
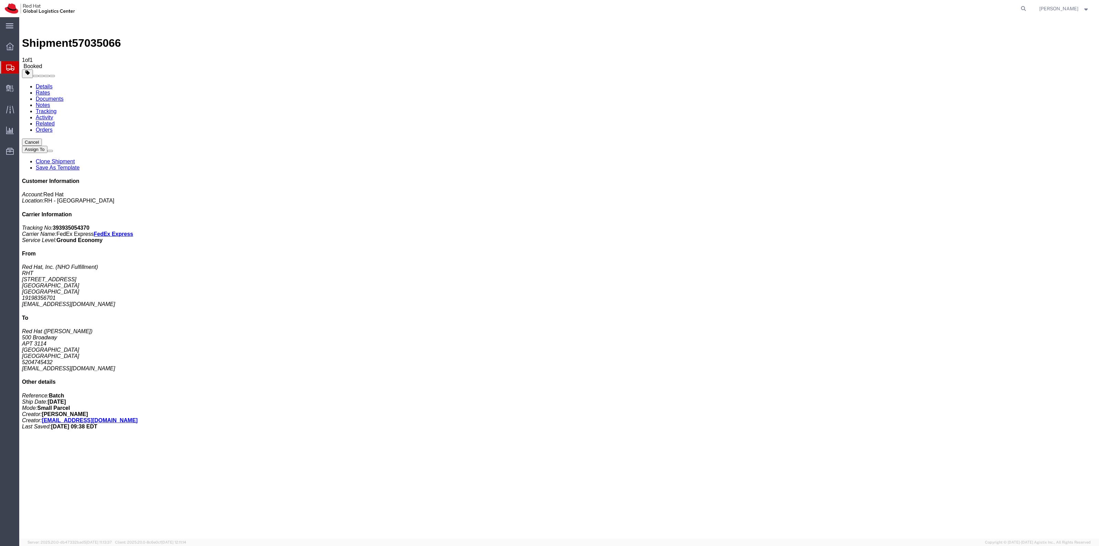
drag, startPoint x: 580, startPoint y: 97, endPoint x: 517, endPoint y: 26, distance: 94.4
